Goal: Task Accomplishment & Management: Manage account settings

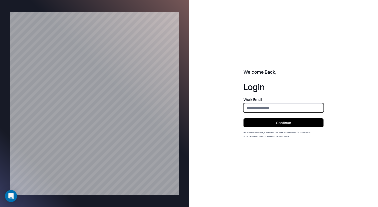
type input "**********"
click at [286, 119] on button "Continue" at bounding box center [284, 123] width 80 height 9
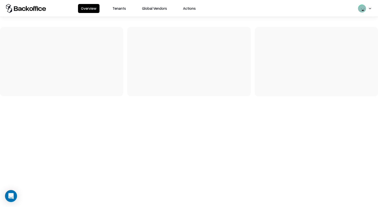
click at [118, 9] on button "Tenants" at bounding box center [120, 8] width 20 height 9
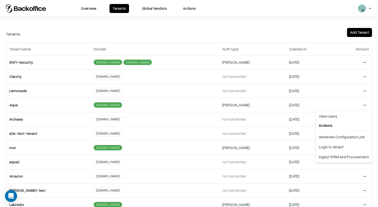
click at [364, 102] on html "Overview Tenants Global Vendors Actions Tenants Add Tenant Tenant name Domain A…" at bounding box center [189, 103] width 378 height 207
click at [227, 124] on html "Overview Tenants Global Vendors Actions Tenants Add Tenant Tenant name Domain A…" at bounding box center [189, 103] width 378 height 207
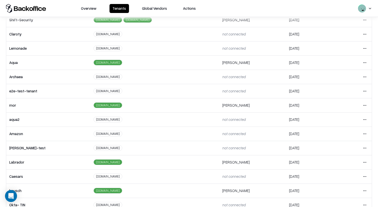
scroll to position [82, 0]
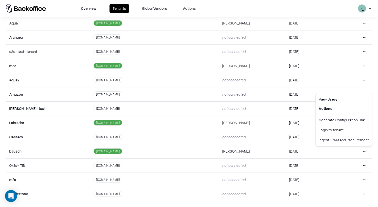
click at [363, 153] on html "Overview Tenants Global Vendors Actions Tenants Add Tenant Tenant name Domain A…" at bounding box center [189, 103] width 378 height 207
click at [336, 132] on div "Login to tenant" at bounding box center [344, 130] width 54 height 10
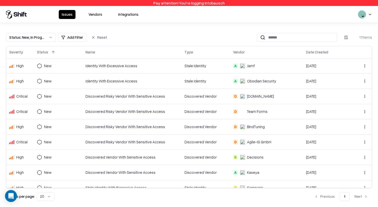
click at [98, 12] on button "Vendors" at bounding box center [96, 14] width 20 height 9
